Goal: Find specific page/section: Find specific page/section

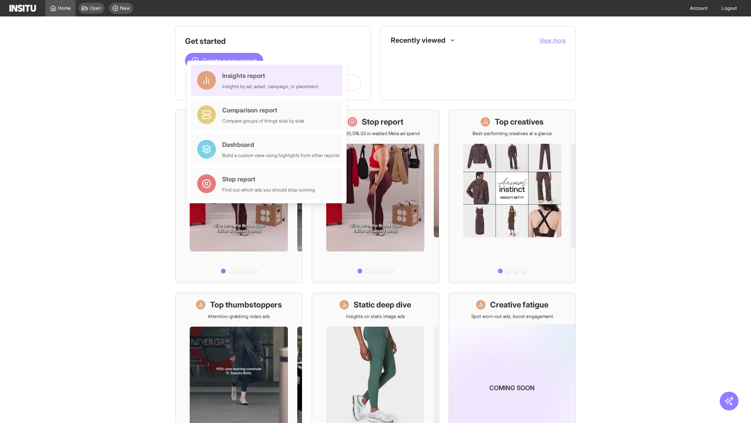
click at [269, 80] on div "Insights report Insights by ad, adset, campaign, or placement" at bounding box center [270, 80] width 96 height 19
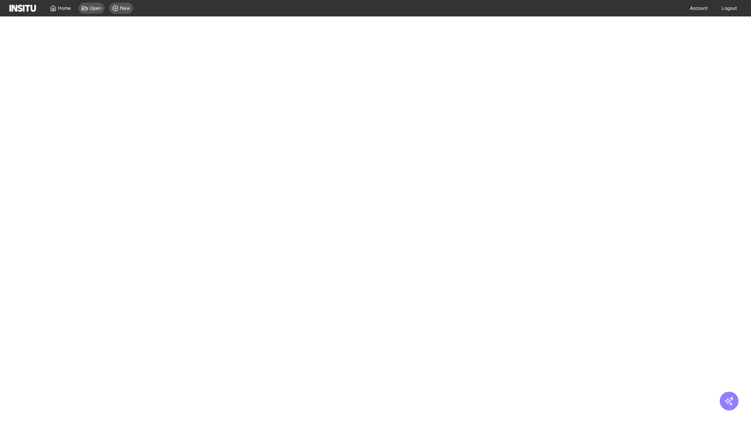
select select "**"
